Goal: Information Seeking & Learning: Check status

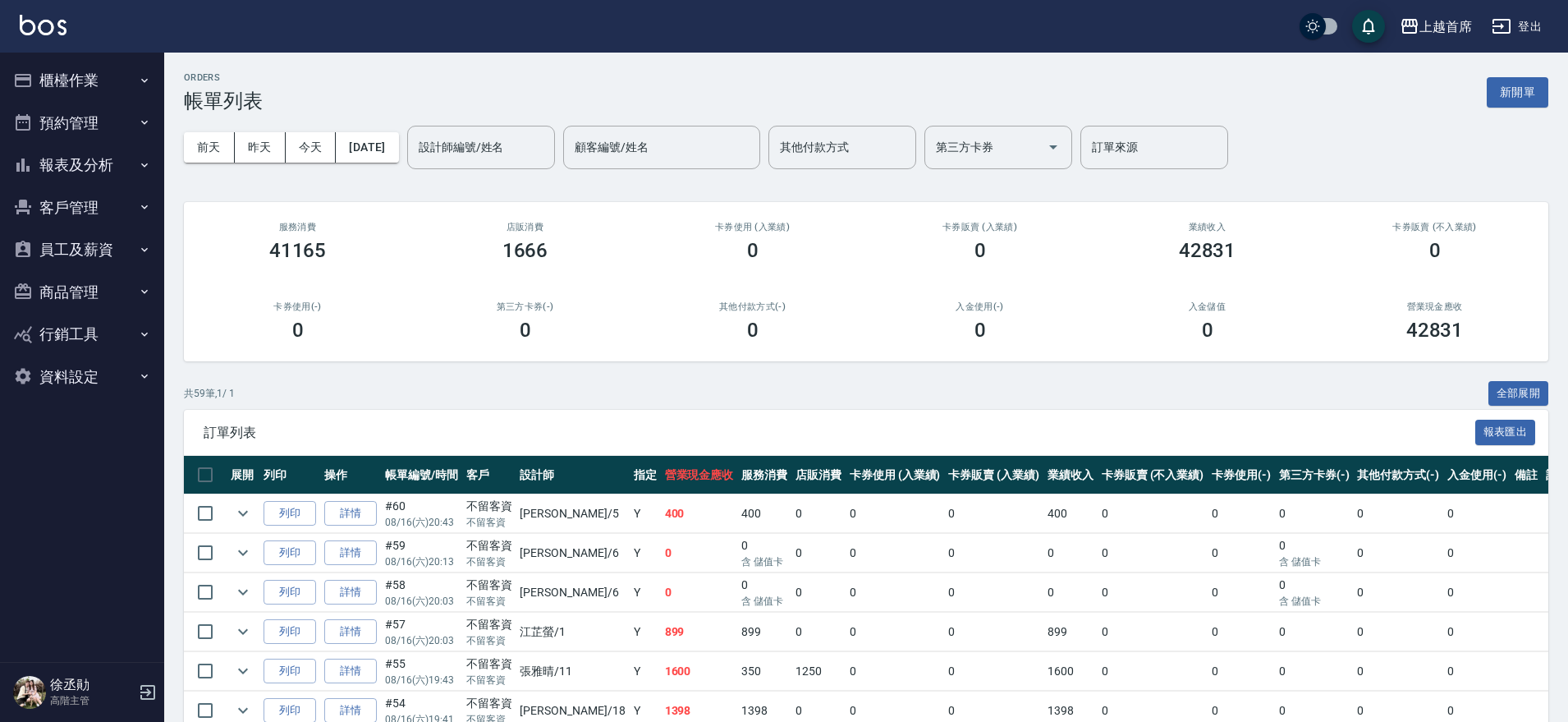
scroll to position [410, 0]
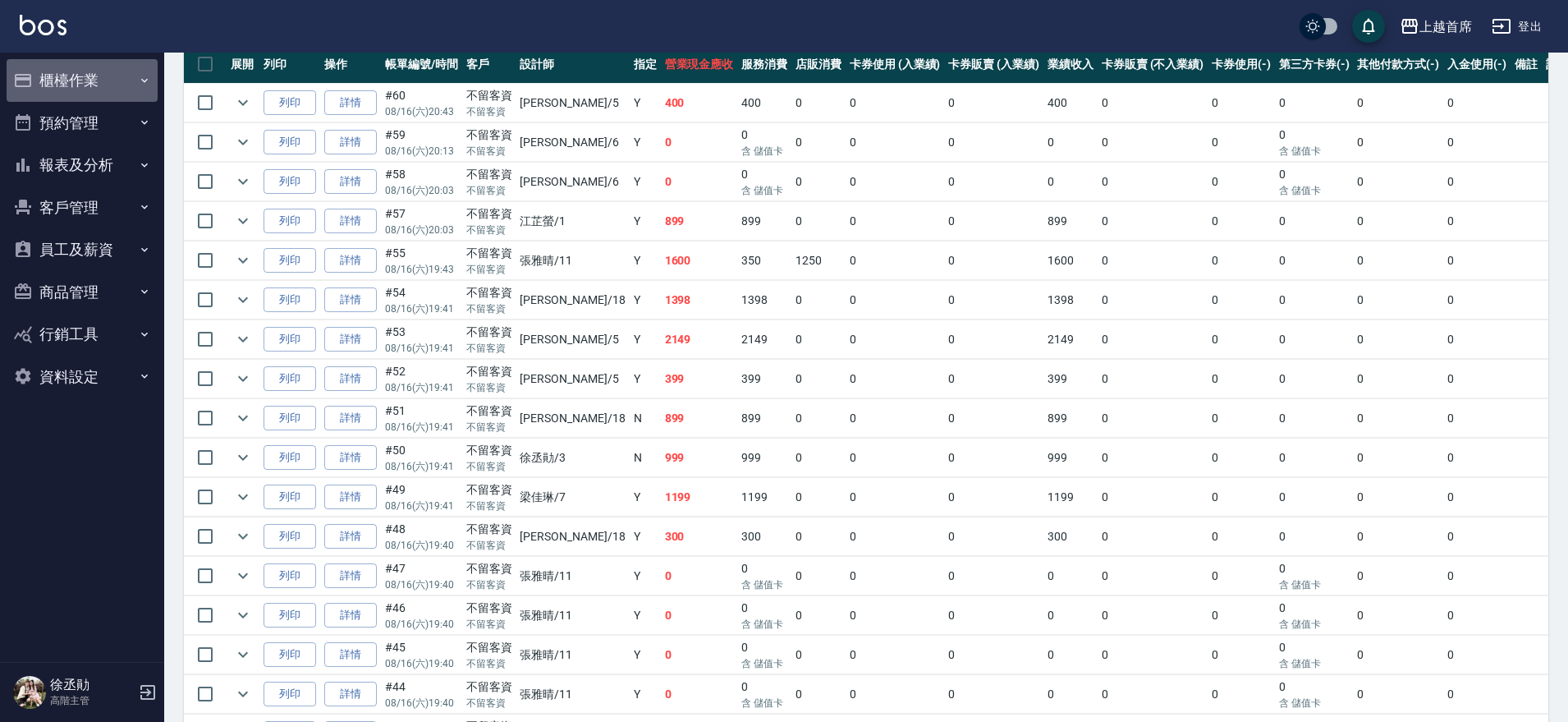
click at [110, 74] on button "櫃檯作業" at bounding box center [82, 80] width 151 height 42
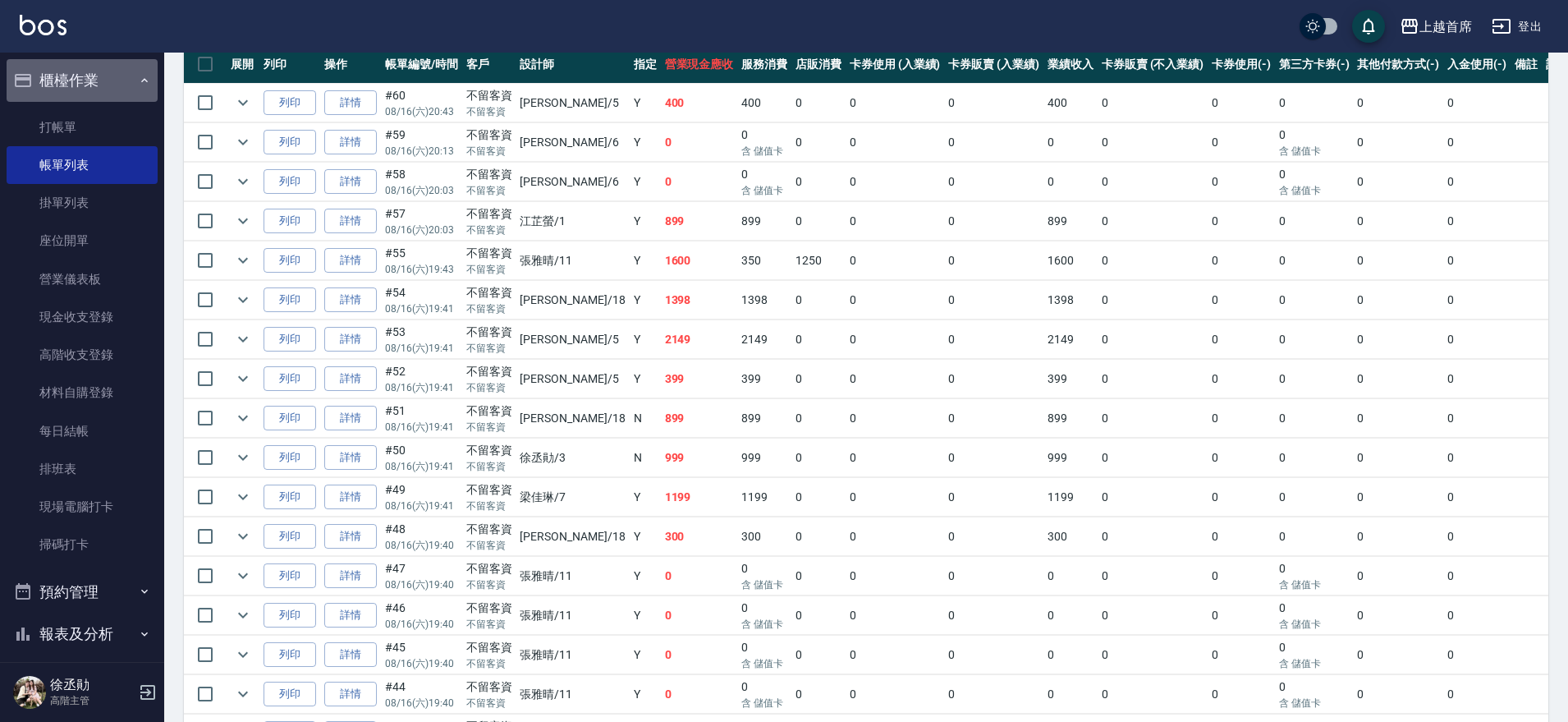
click at [104, 84] on button "櫃檯作業" at bounding box center [82, 80] width 151 height 42
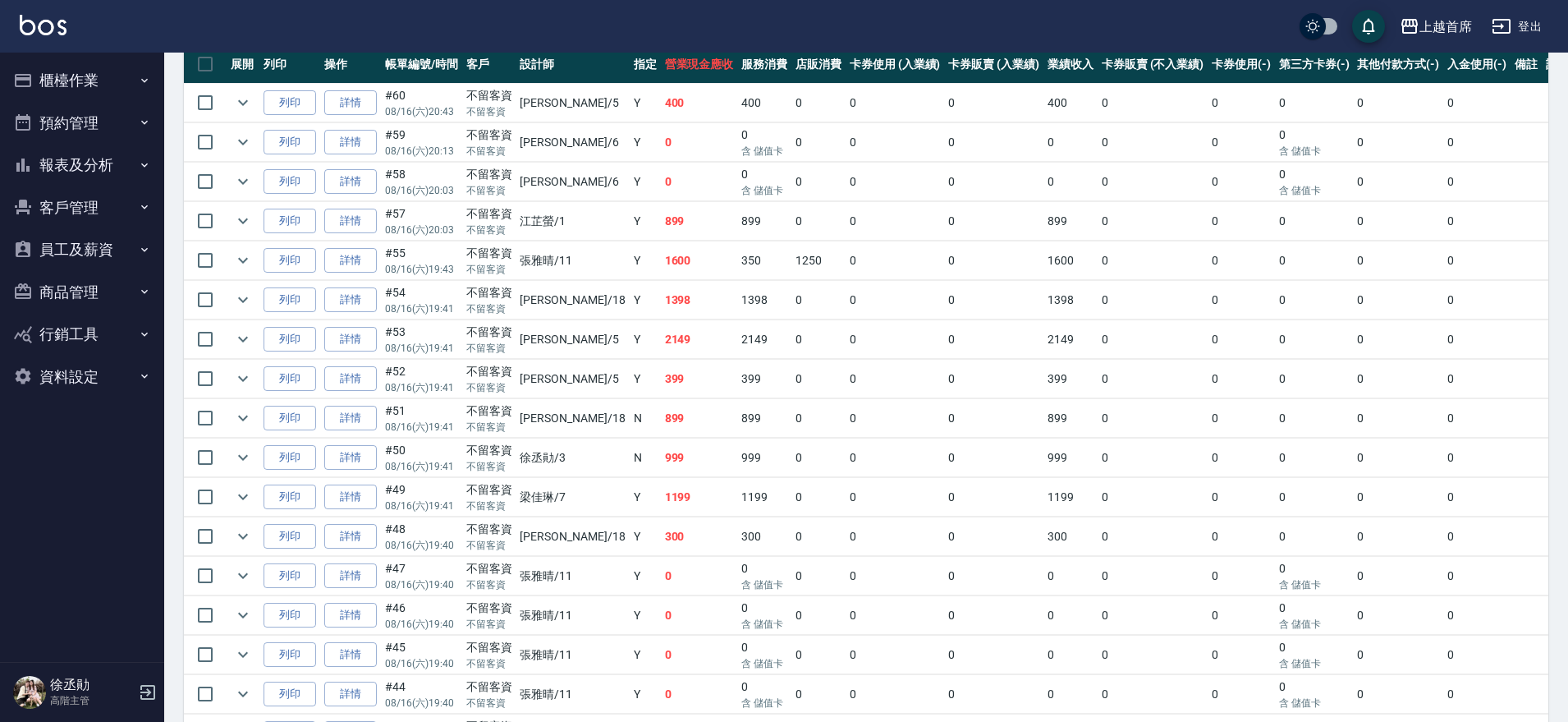
click at [94, 172] on button "報表及分析" at bounding box center [82, 165] width 151 height 42
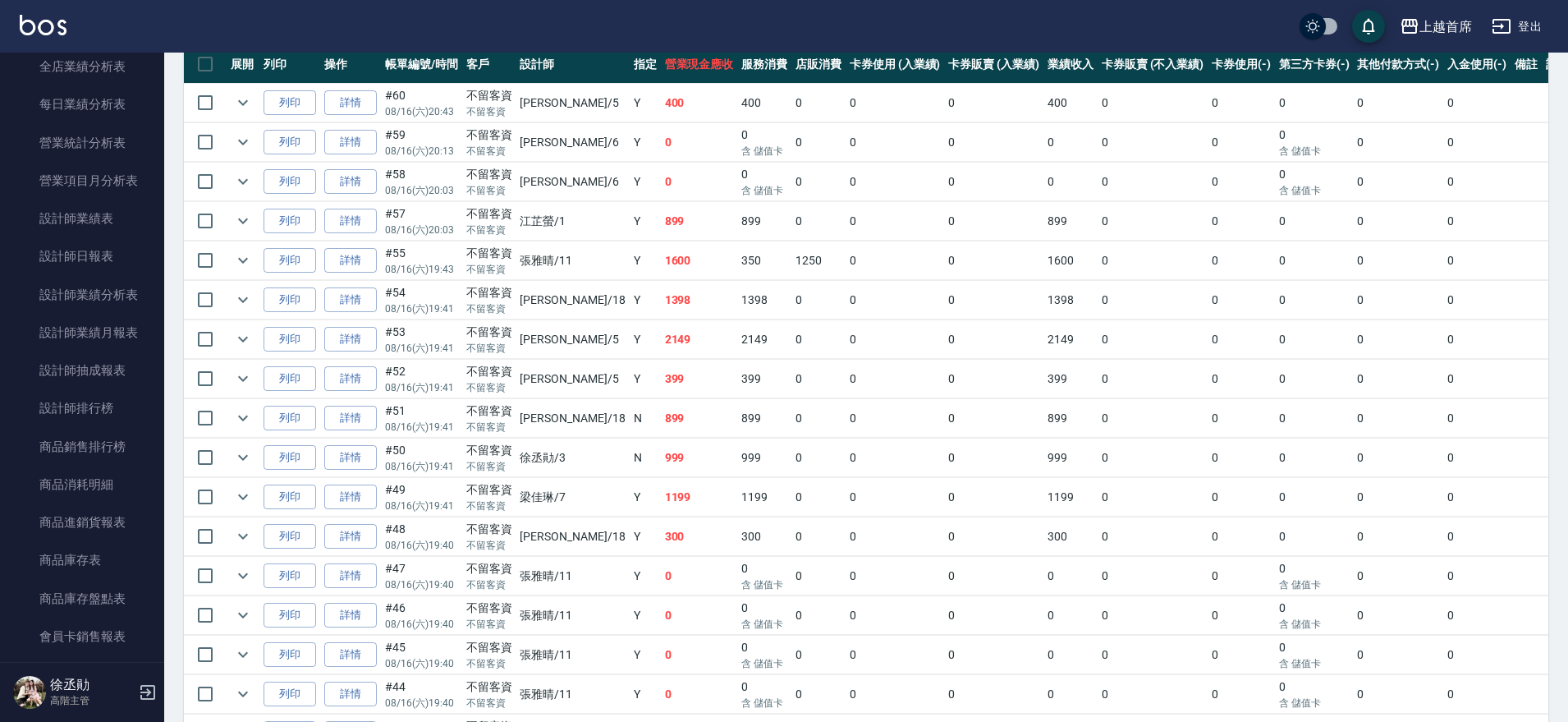
scroll to position [718, 0]
click at [139, 208] on link "設計師排行榜" at bounding box center [82, 214] width 151 height 37
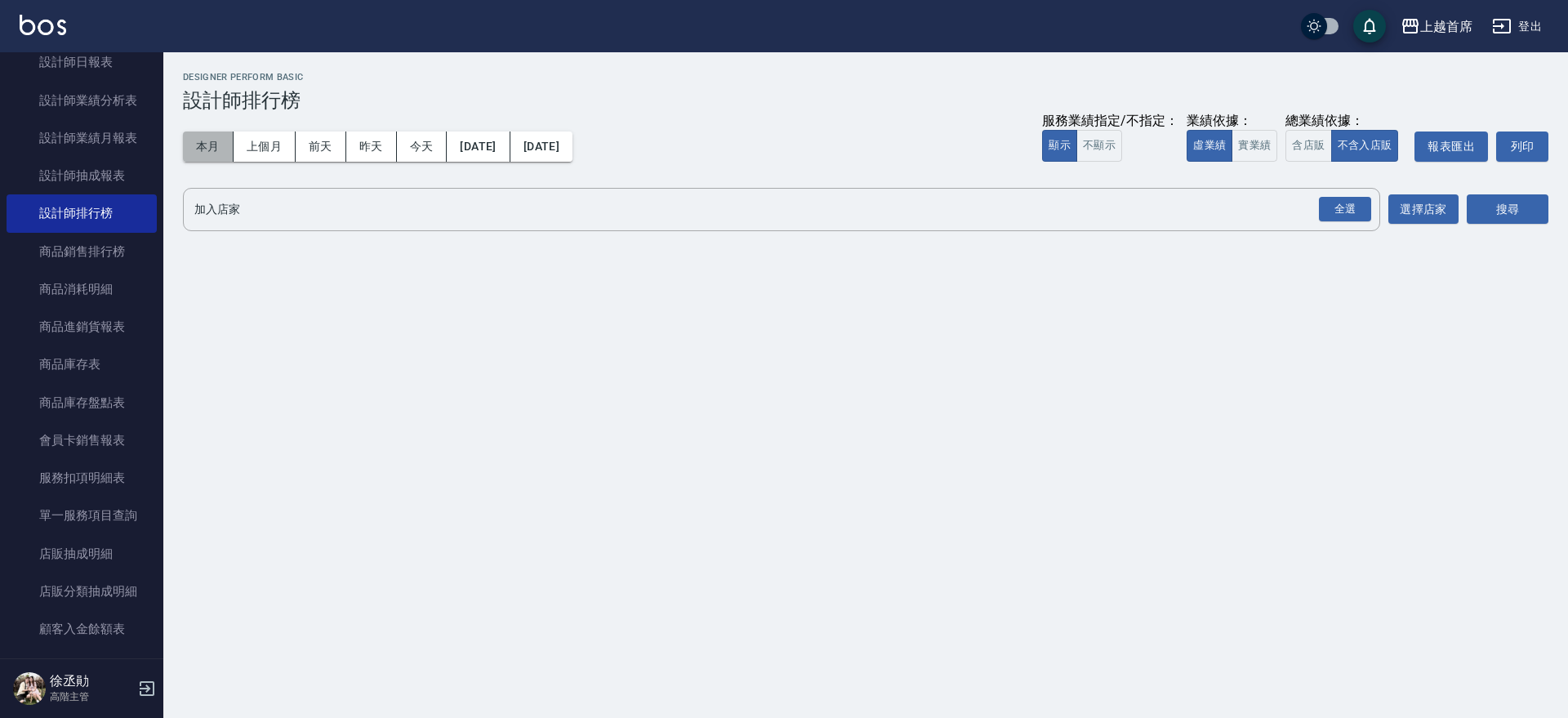
drag, startPoint x: 210, startPoint y: 137, endPoint x: 957, endPoint y: 194, distance: 749.2
click at [293, 156] on div "本月 上個月 [DATE] [DATE] [DATE] [DATE] [DATE]" at bounding box center [377, 146] width 390 height 30
drag, startPoint x: 1254, startPoint y: 143, endPoint x: 1285, endPoint y: 149, distance: 31.6
click at [1256, 143] on button "實業績" at bounding box center [1254, 145] width 46 height 31
click at [1293, 149] on button "含店販" at bounding box center [1308, 145] width 46 height 31
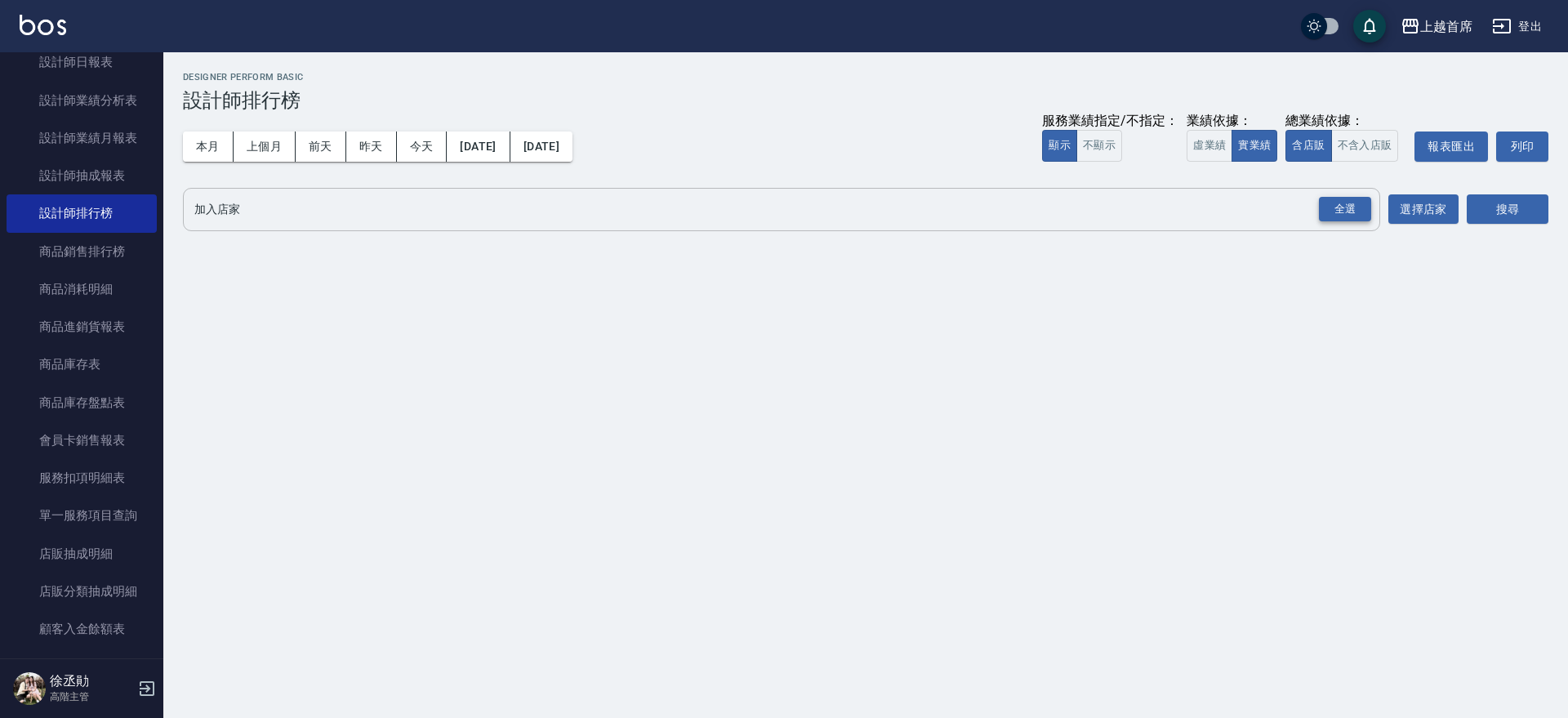
click at [1353, 205] on div "全選" at bounding box center [1344, 210] width 52 height 26
click at [1519, 199] on button "搜尋" at bounding box center [1507, 210] width 81 height 30
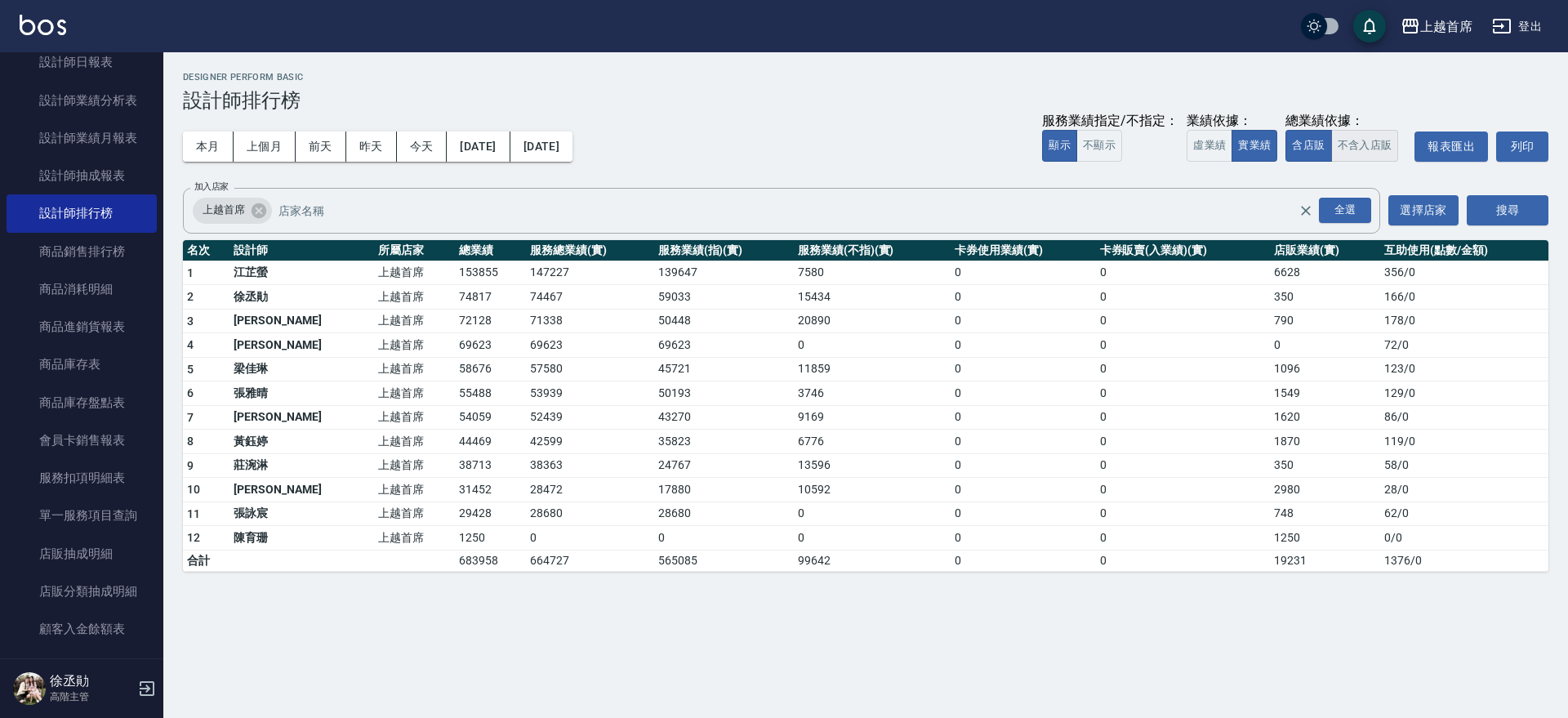
click at [1378, 156] on button "不含入店販" at bounding box center [1365, 145] width 68 height 31
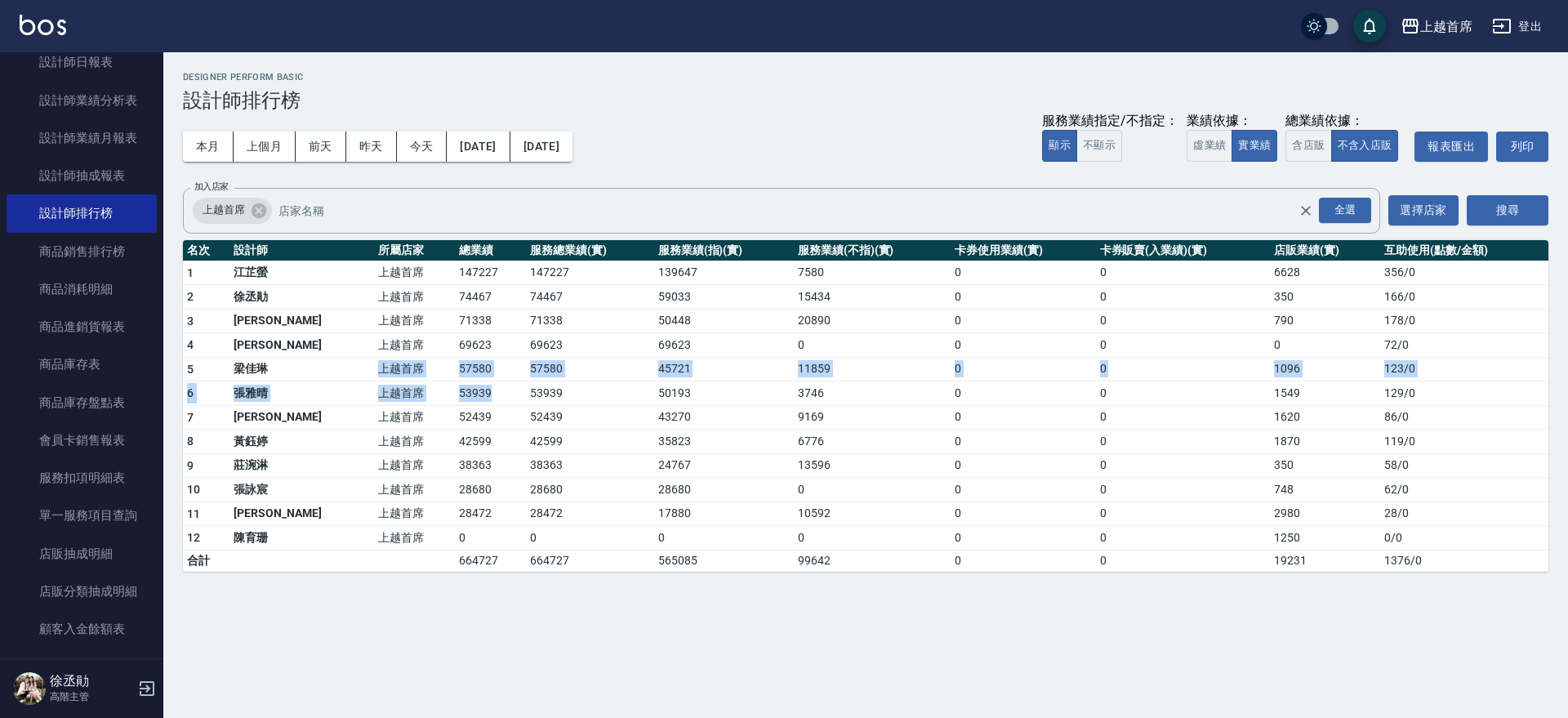
drag, startPoint x: 370, startPoint y: 377, endPoint x: 474, endPoint y: 394, distance: 105.4
click at [474, 394] on tbody "1 [PERSON_NAME]首席 147227 147227 139647 7580 0 0 6628 356 / 0 2 [PERSON_NAME]首席 …" at bounding box center [865, 416] width 1366 height 310
click at [482, 367] on td "57580" at bounding box center [491, 369] width 71 height 25
